Goal: Task Accomplishment & Management: Manage account settings

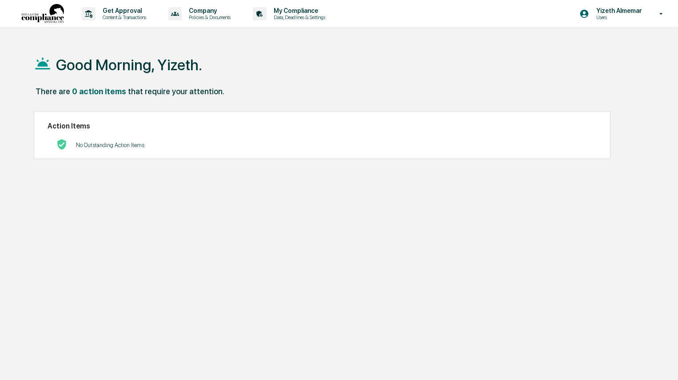
click at [214, 231] on div "Good Morning, Yizeth. There are 0 action items that require your attention. Act…" at bounding box center [338, 232] width 637 height 380
click at [221, 77] on div "Good Morning, Yizeth." at bounding box center [339, 64] width 610 height 44
drag, startPoint x: 270, startPoint y: 67, endPoint x: 84, endPoint y: 40, distance: 187.2
click at [84, 40] on div "Get Approval Content & Transactions Company Policies & Documents My Compliance …" at bounding box center [339, 211] width 678 height 422
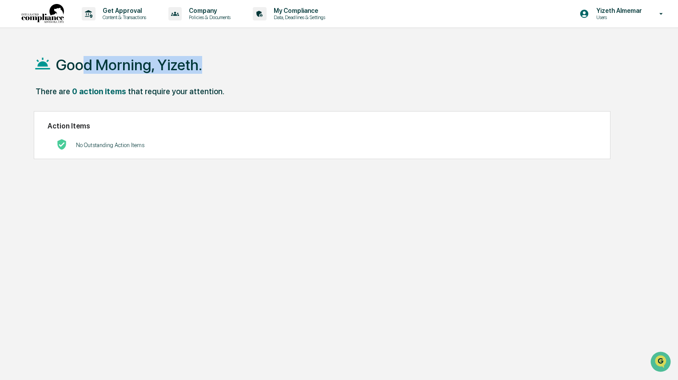
click at [385, 45] on div "Good Morning, Yizeth." at bounding box center [339, 64] width 610 height 44
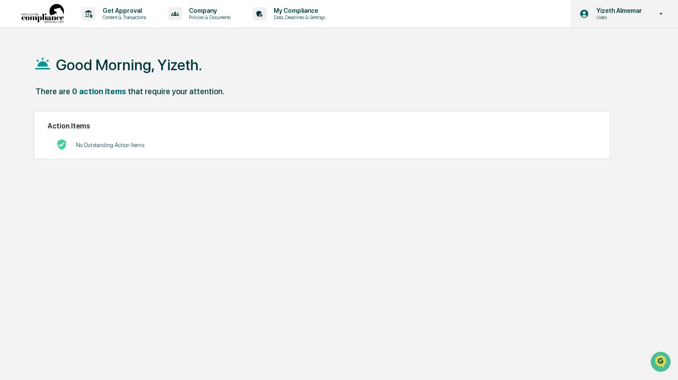
click at [616, 8] on p "Yizeth Almemar" at bounding box center [617, 10] width 57 height 7
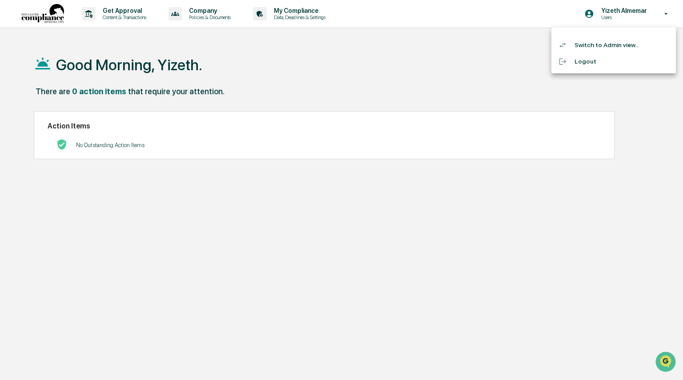
click at [403, 82] on div at bounding box center [341, 190] width 683 height 380
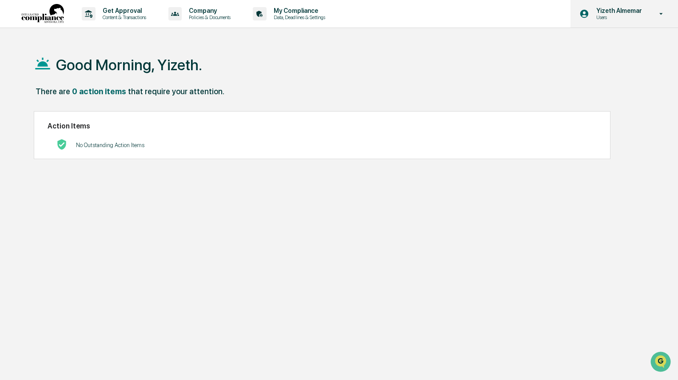
click at [588, 15] on icon at bounding box center [584, 14] width 8 height 8
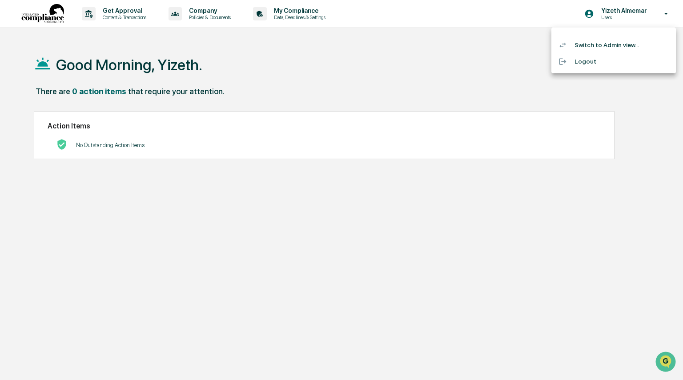
click at [447, 44] on div at bounding box center [341, 190] width 683 height 380
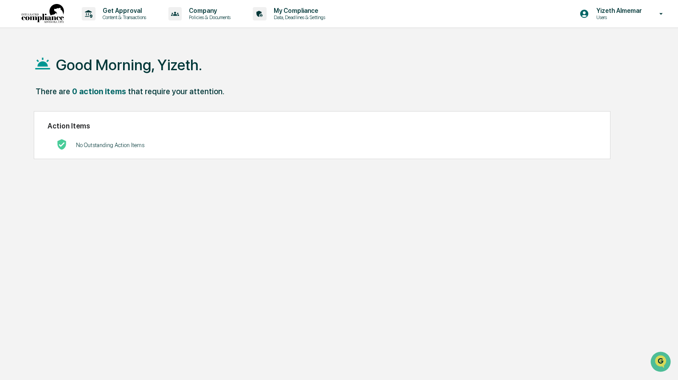
click at [254, 237] on div "Good Morning, Yizeth. There are 0 action items that require your attention. Act…" at bounding box center [338, 232] width 637 height 380
click at [291, 9] on p "My Compliance" at bounding box center [298, 10] width 63 height 7
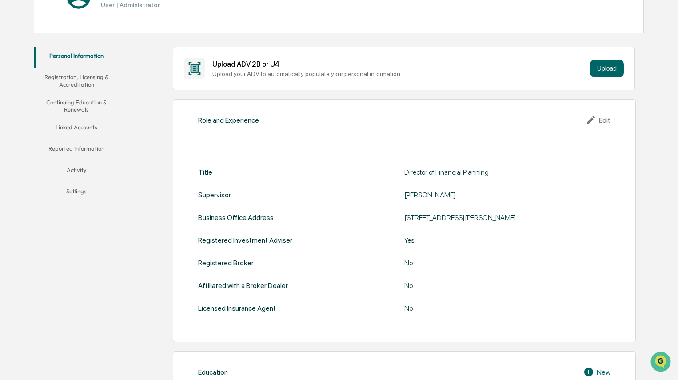
scroll to position [125, 0]
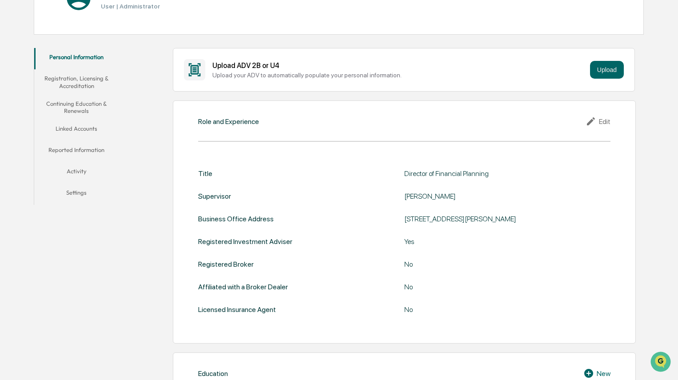
click at [67, 71] on button "Registration, Licensing & Accreditation" at bounding box center [76, 81] width 85 height 25
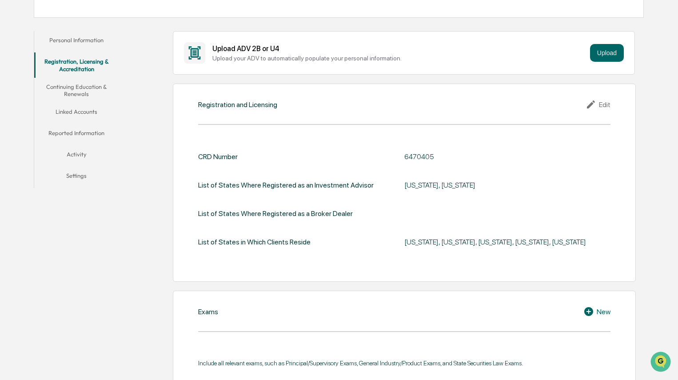
scroll to position [142, 0]
click at [78, 91] on button "Continuing Education & Renewals" at bounding box center [76, 90] width 85 height 25
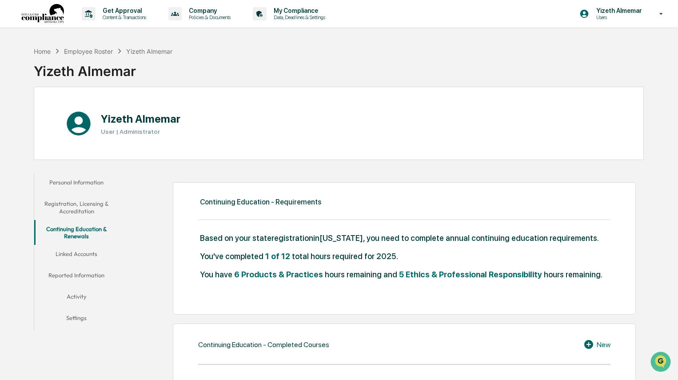
click at [79, 256] on button "Linked Accounts" at bounding box center [76, 255] width 85 height 21
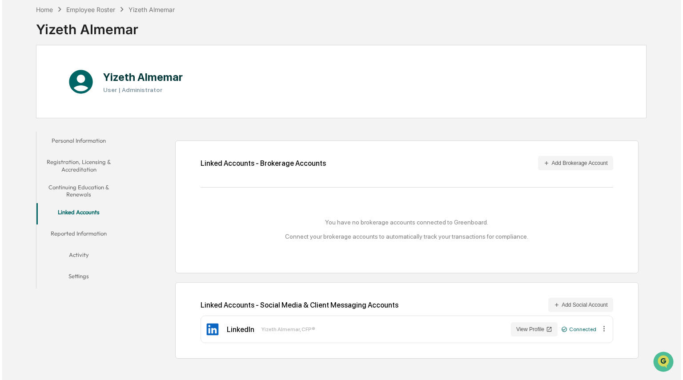
scroll to position [41, 0]
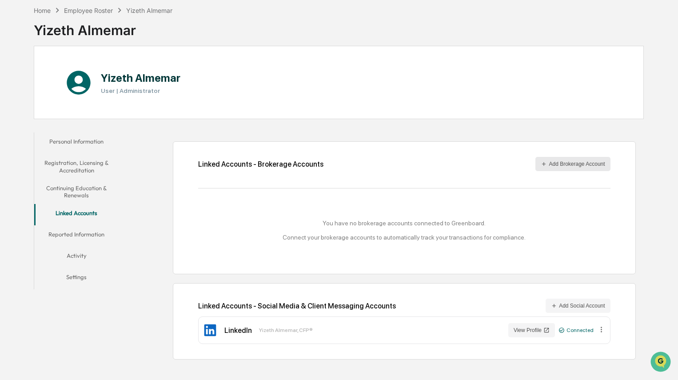
click at [546, 161] on button "Add Brokerage Account" at bounding box center [573, 164] width 75 height 14
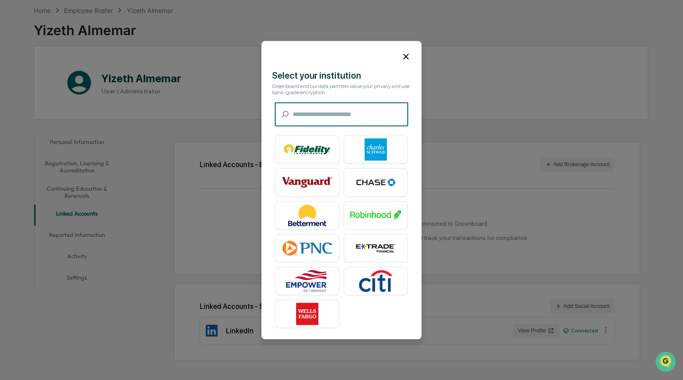
click at [355, 113] on input "text" at bounding box center [350, 115] width 116 height 24
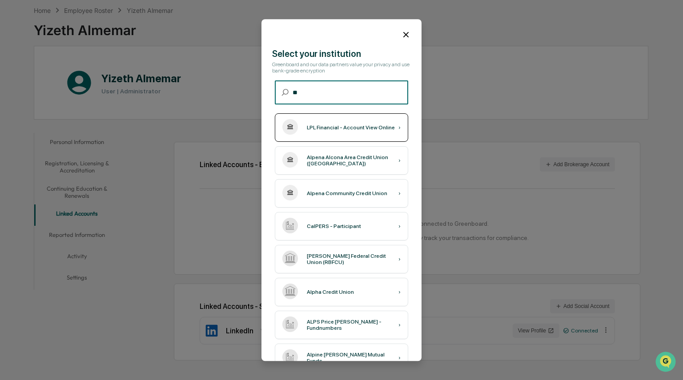
type input "**"
click at [350, 123] on div "LPL Financial - Account View Online ›" at bounding box center [341, 127] width 133 height 28
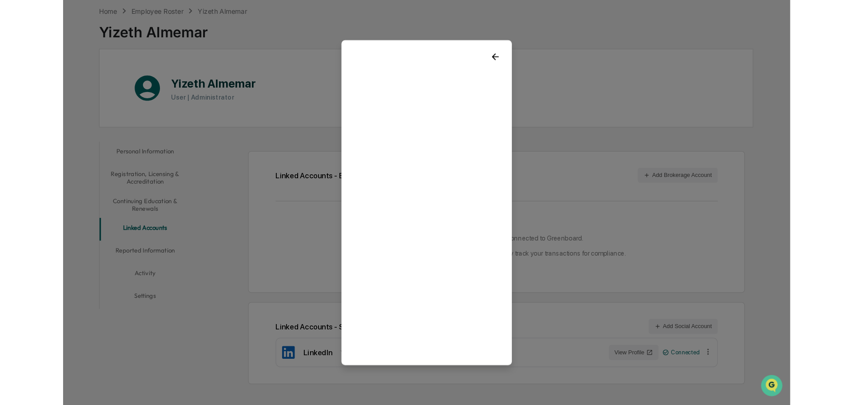
scroll to position [41, 0]
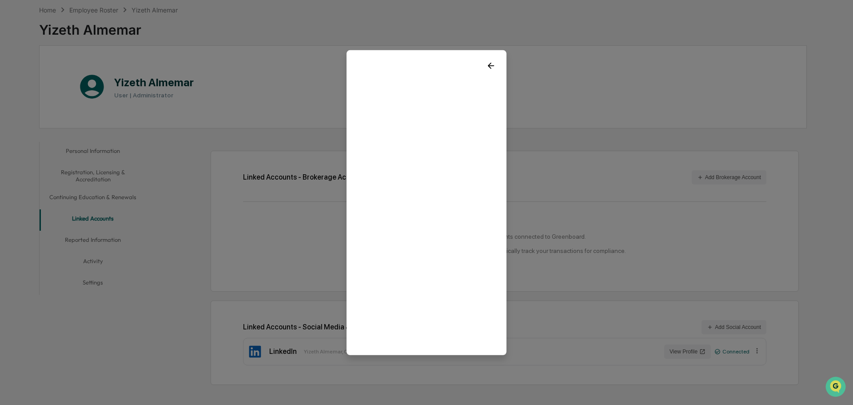
click at [493, 65] on icon at bounding box center [491, 65] width 6 height 6
